Goal: Communication & Community: Answer question/provide support

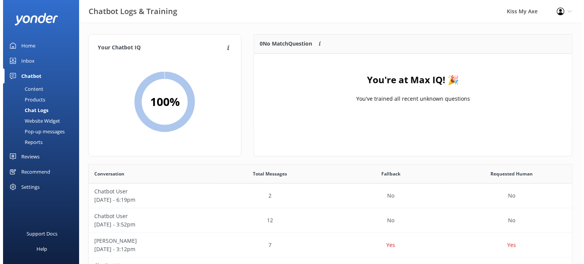
scroll to position [261, 478]
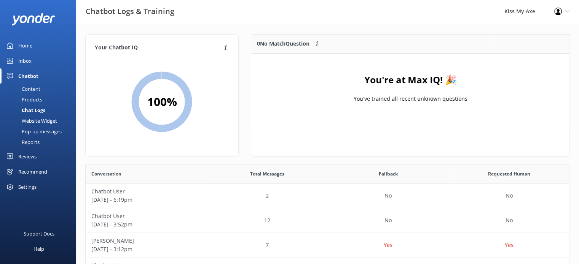
click at [26, 60] on div "Inbox" at bounding box center [24, 60] width 13 height 15
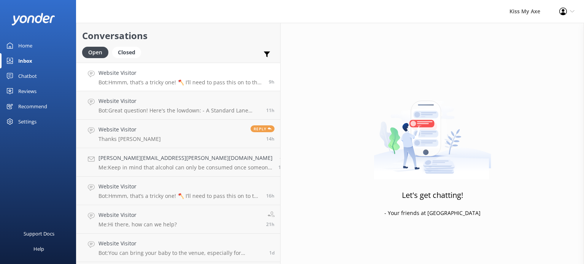
click at [147, 75] on h4 "Website Visitor" at bounding box center [181, 73] width 165 height 8
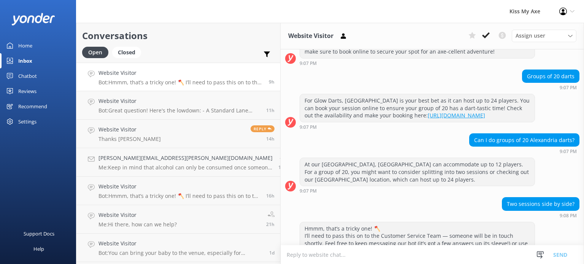
scroll to position [229, 0]
